Goal: Information Seeking & Learning: Find specific fact

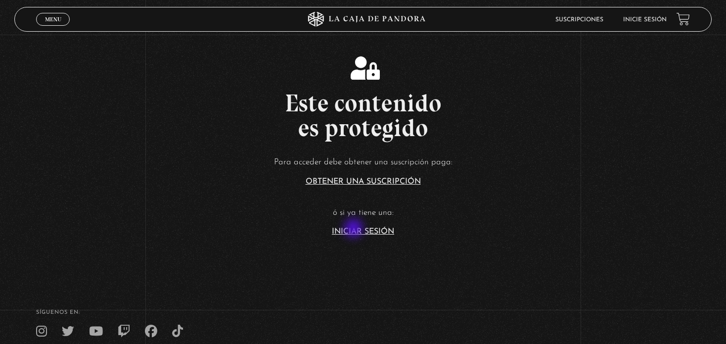
click at [355, 229] on link "Iniciar Sesión" at bounding box center [363, 232] width 62 height 8
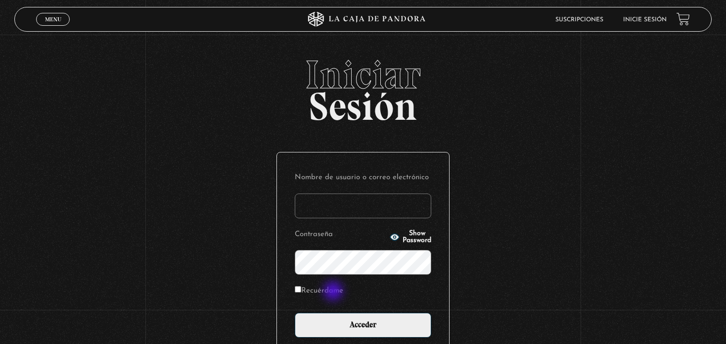
type input "[EMAIL_ADDRESS][DOMAIN_NAME]"
click at [334, 292] on label "Recuérdame" at bounding box center [319, 290] width 48 height 15
click at [301, 292] on input "Recuérdame" at bounding box center [298, 289] width 6 height 6
checkbox input "true"
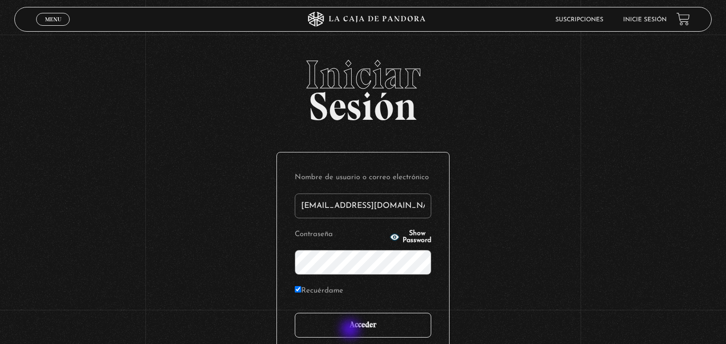
click at [351, 330] on input "Acceder" at bounding box center [363, 325] width 137 height 25
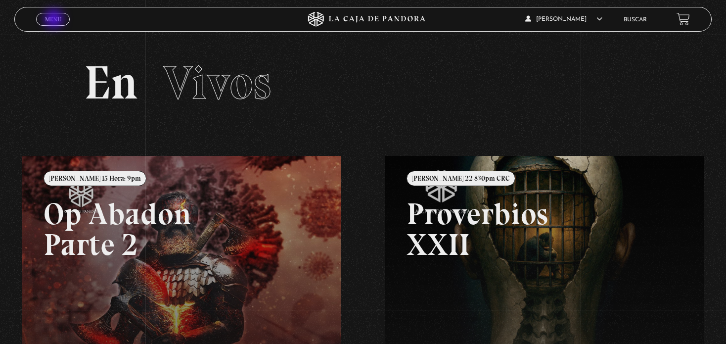
click at [55, 20] on span "Menu" at bounding box center [53, 19] width 16 height 6
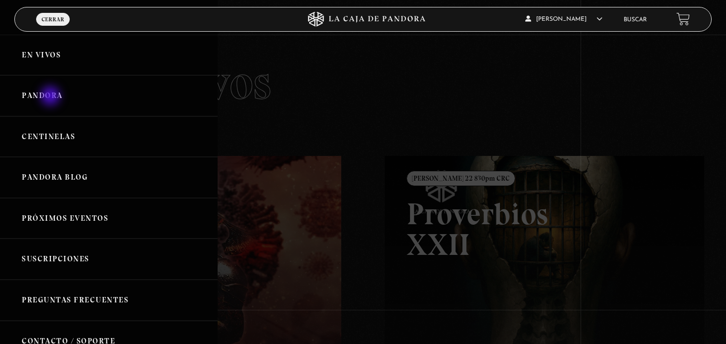
click at [51, 97] on link "Pandora" at bounding box center [109, 95] width 218 height 41
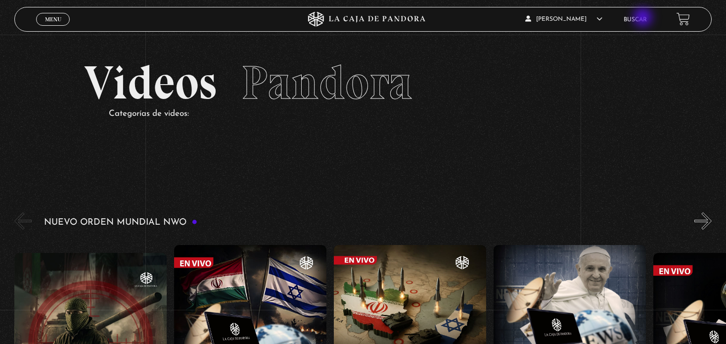
click at [644, 18] on link "Buscar" at bounding box center [635, 20] width 23 height 6
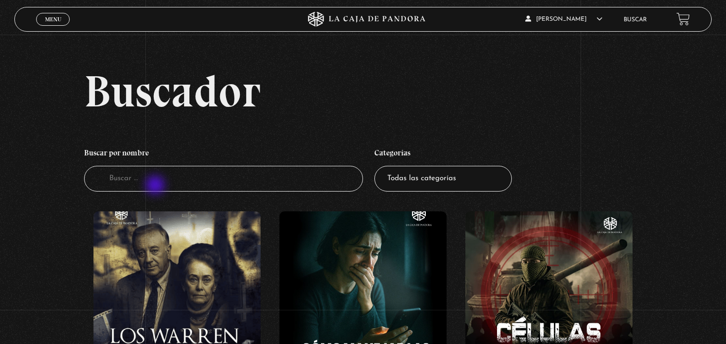
click at [156, 186] on input "Buscador" at bounding box center [223, 179] width 279 height 26
type input "canserbero"
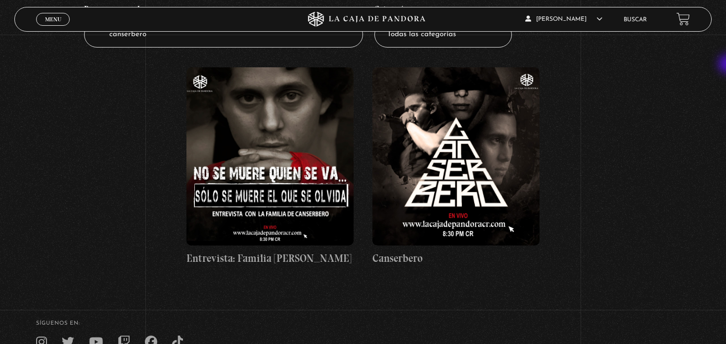
scroll to position [152, 0]
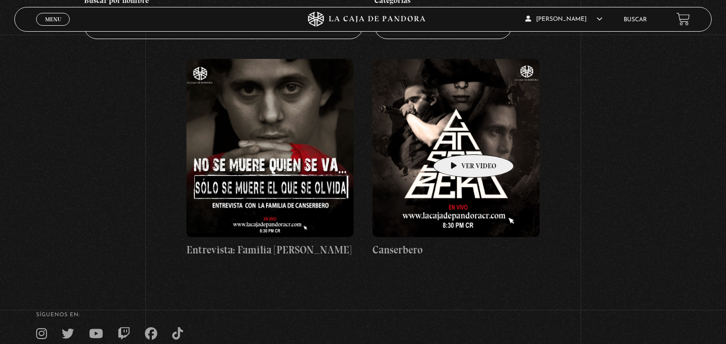
click at [458, 140] on figure at bounding box center [456, 148] width 167 height 178
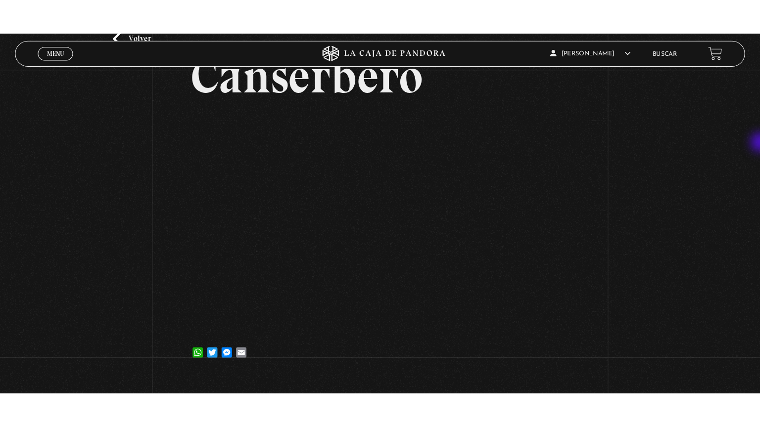
scroll to position [69, 0]
